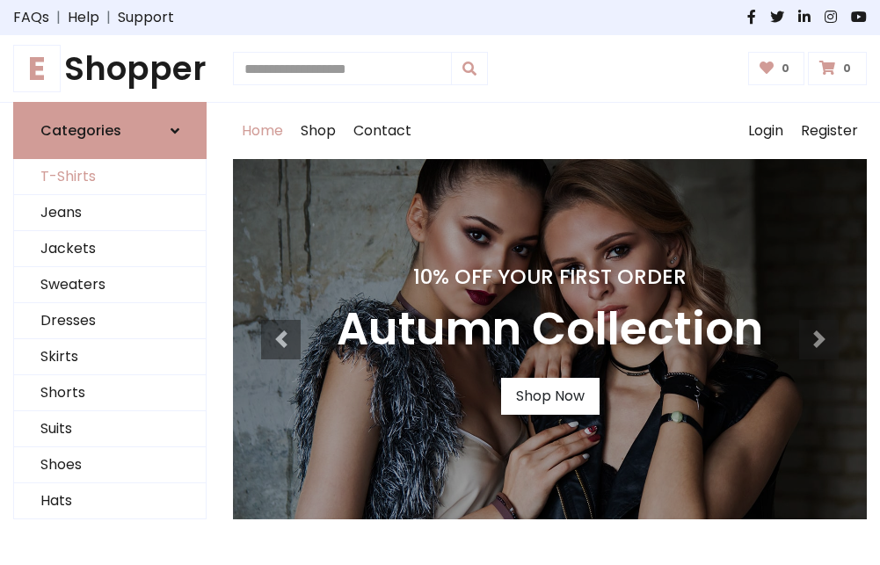
click at [110, 177] on link "T-Shirts" at bounding box center [110, 177] width 192 height 36
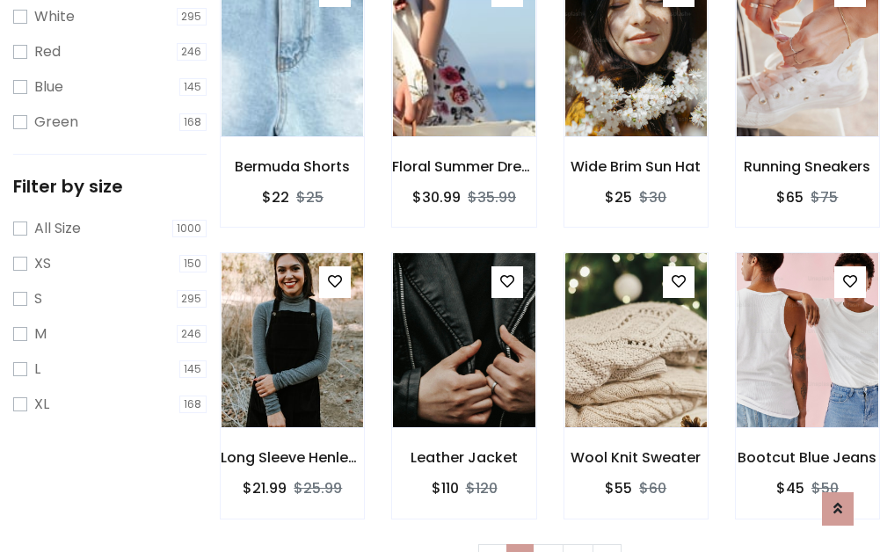
scroll to position [32, 0]
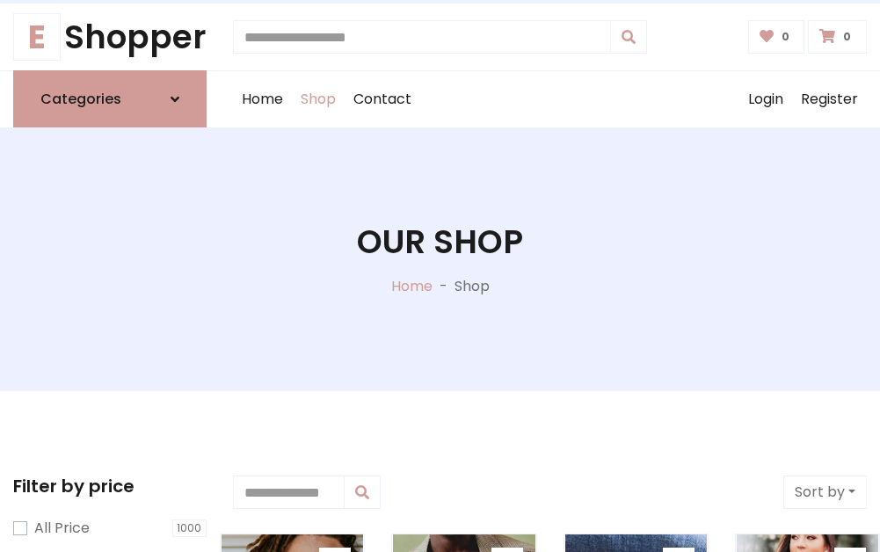
click at [439, 259] on h1 "Our Shop" at bounding box center [440, 241] width 166 height 39
click at [549, 99] on div "Home Shop Contact Log out Login Register" at bounding box center [550, 99] width 634 height 56
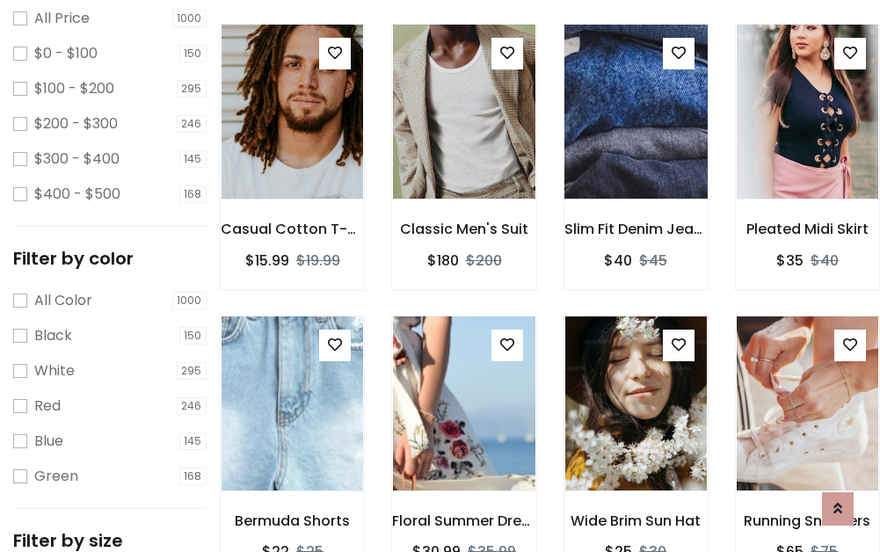
click at [635, 144] on img at bounding box center [636, 112] width 170 height 422
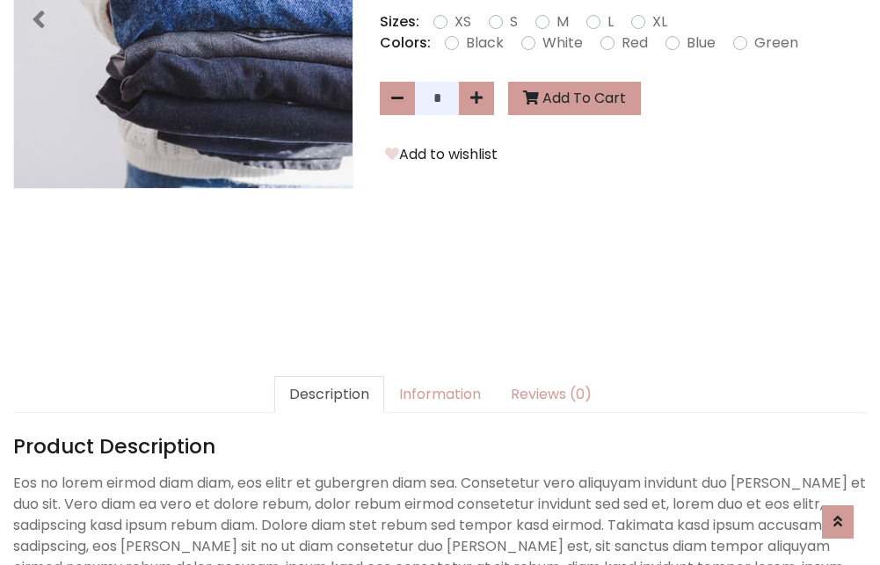
scroll to position [430, 0]
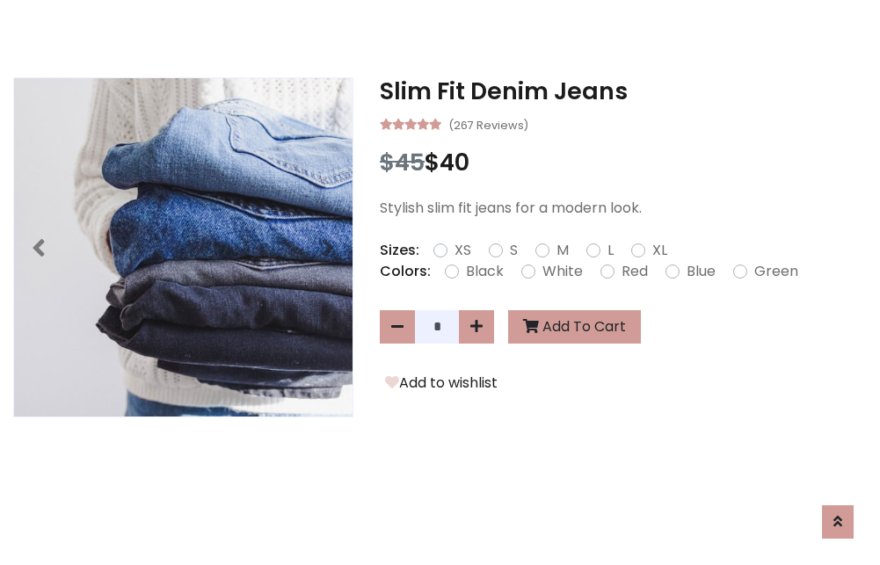
click at [623, 91] on h3 "Slim Fit Denim Jeans" at bounding box center [623, 91] width 487 height 28
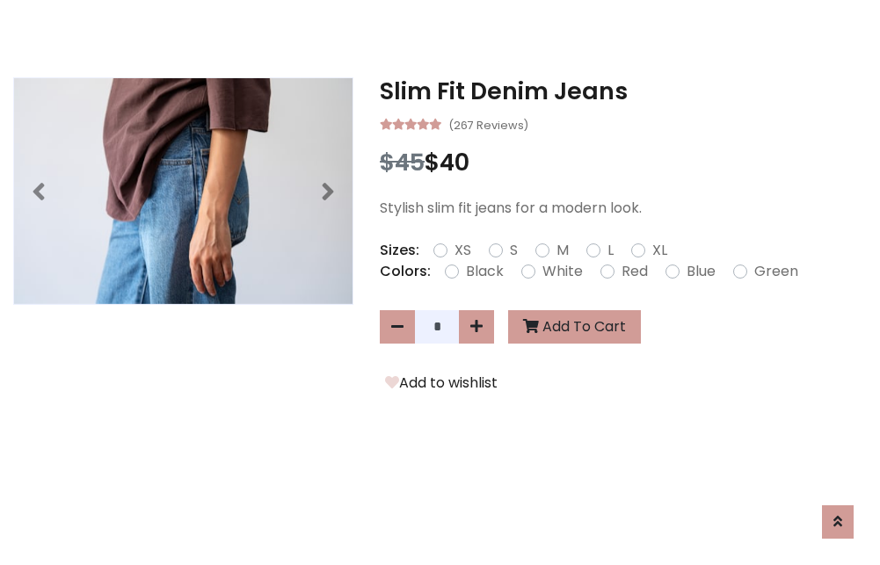
click at [623, 91] on h3 "Slim Fit Denim Jeans" at bounding box center [623, 91] width 487 height 28
